Goal: Information Seeking & Learning: Understand process/instructions

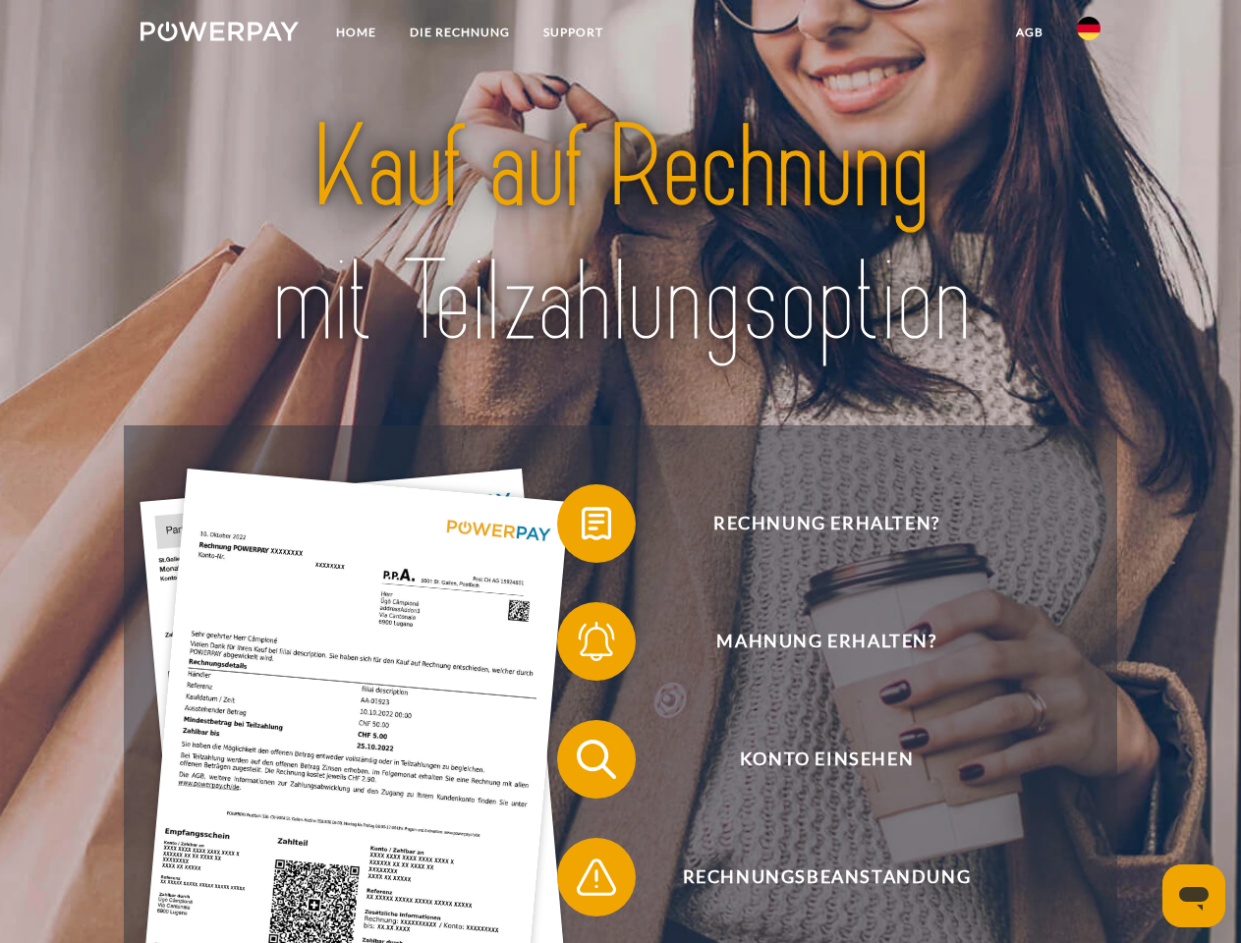
click at [219, 34] on img at bounding box center [220, 32] width 158 height 20
click at [1089, 34] on img at bounding box center [1089, 29] width 24 height 24
click at [1029, 32] on link "agb" at bounding box center [1029, 32] width 61 height 35
click at [582, 528] on span at bounding box center [567, 524] width 98 height 98
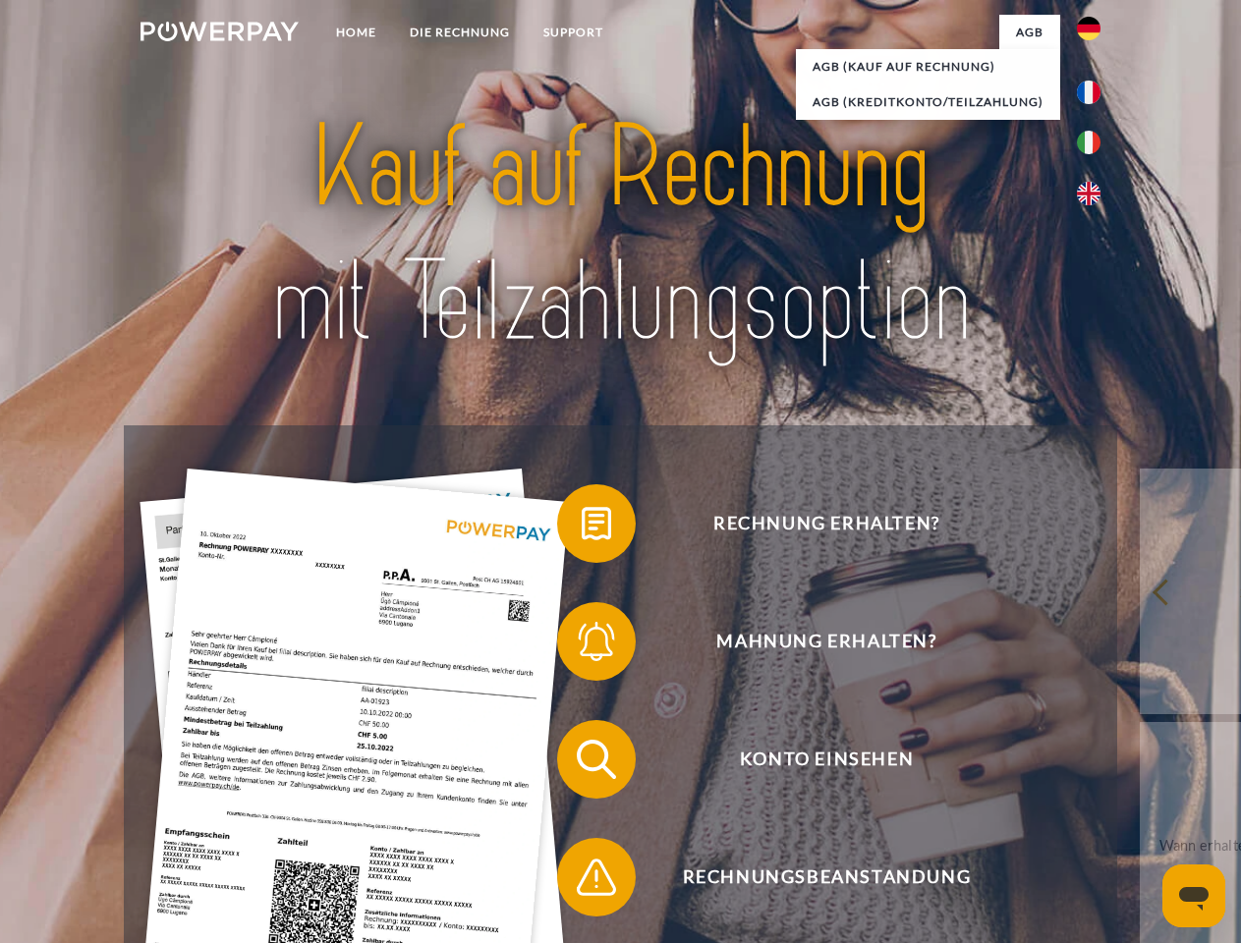
click at [582, 646] on span at bounding box center [567, 642] width 98 height 98
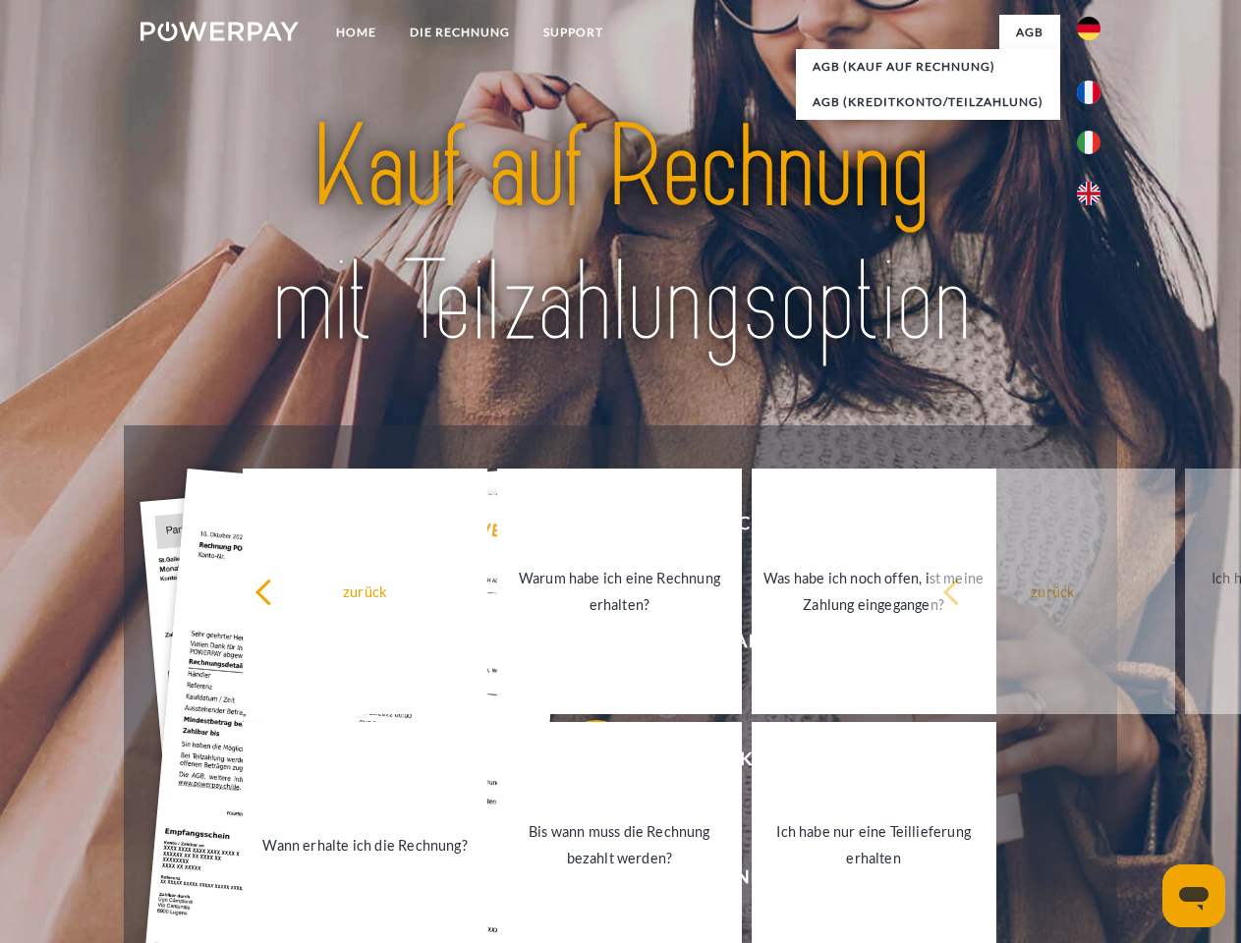
click at [582, 764] on link "Bis wann muss die Rechnung bezahlt werden?" at bounding box center [619, 845] width 245 height 246
click at [582, 881] on span at bounding box center [567, 877] width 98 height 98
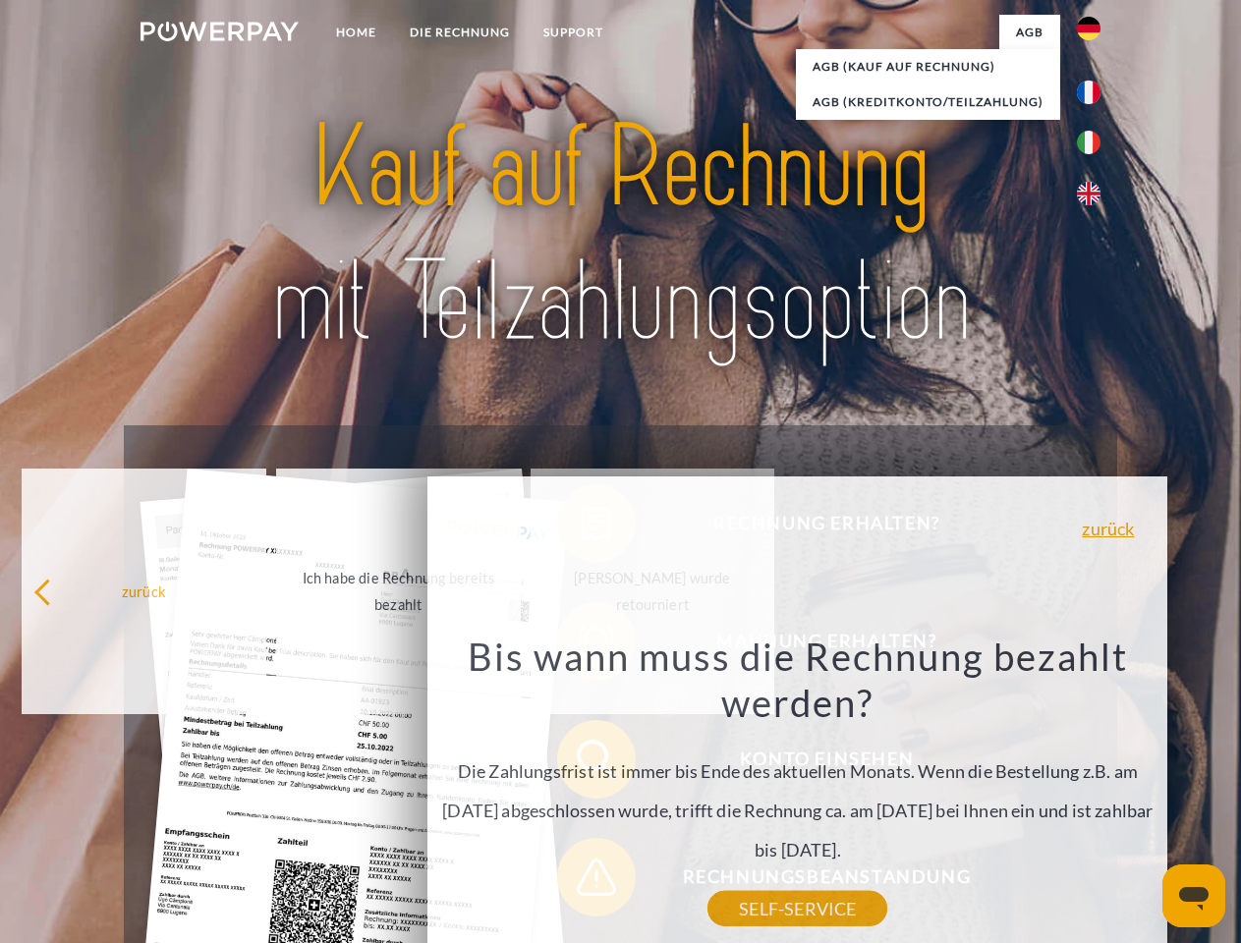
click at [1194, 896] on icon "Messaging-Fenster öffnen" at bounding box center [1193, 899] width 29 height 24
